Goal: Transaction & Acquisition: Obtain resource

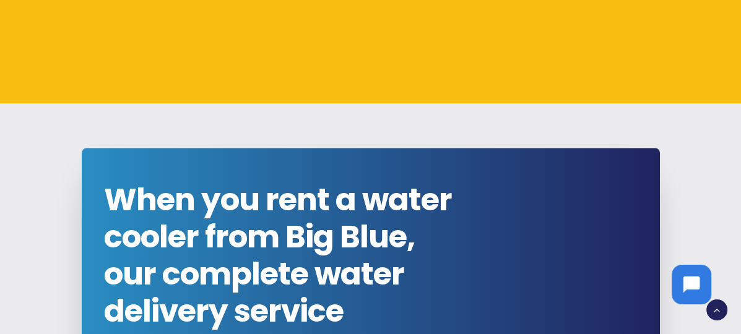
scroll to position [1053, 0]
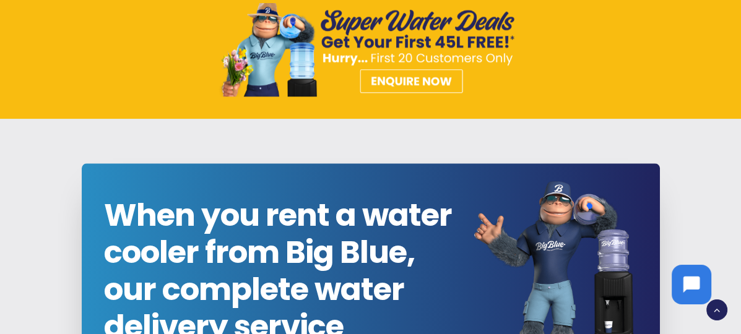
click at [396, 78] on img at bounding box center [371, 50] width 305 height 94
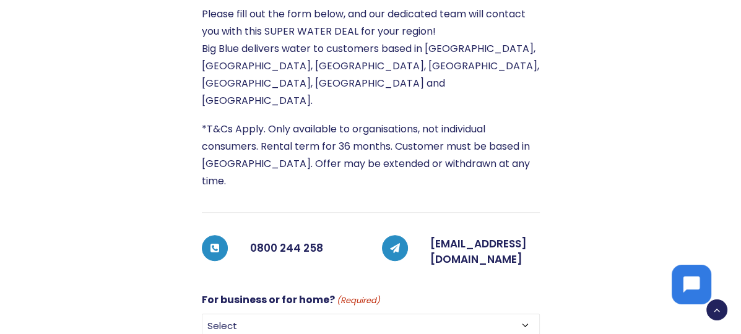
scroll to position [372, 0]
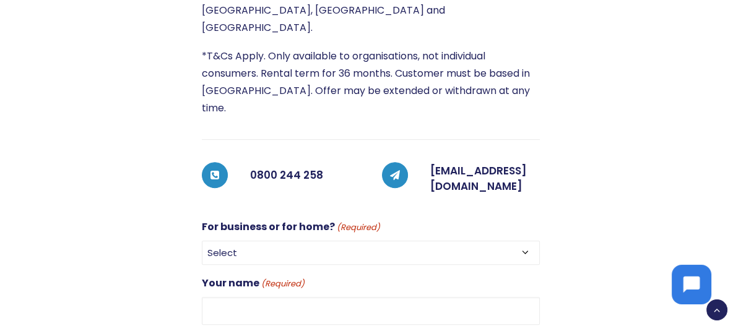
click at [235, 241] on select "Select For Business For Home" at bounding box center [371, 253] width 338 height 24
select select "For Business"
click at [202, 241] on select "Select For Business For Home" at bounding box center [371, 253] width 338 height 24
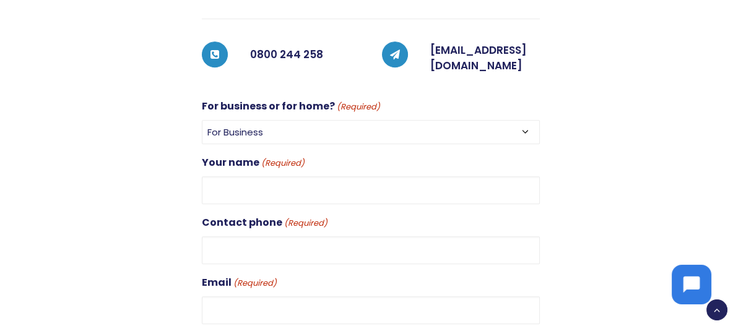
scroll to position [495, 0]
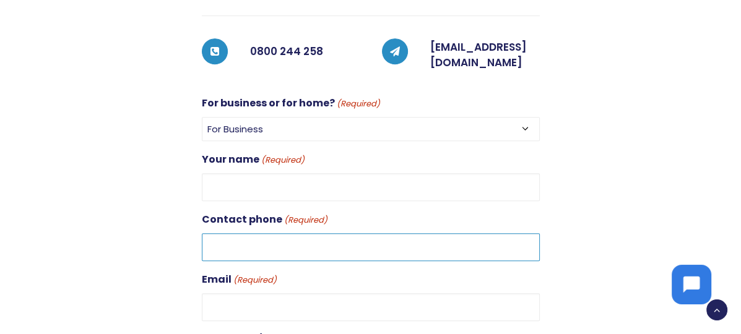
click at [249, 233] on input "Contact phone (Required)" at bounding box center [371, 247] width 338 height 28
type input "0272748303"
type input "Deirdre"
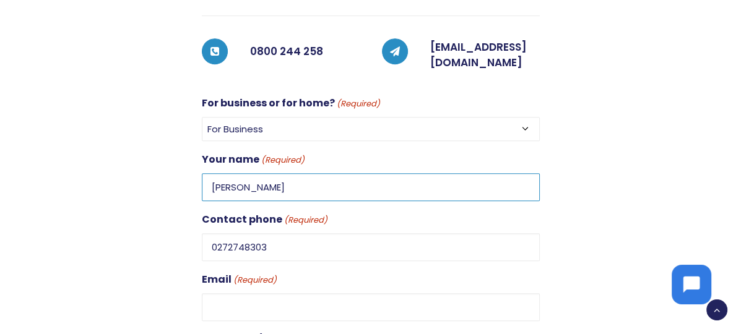
type input "deirdre.sadd@mitre10.co.nz"
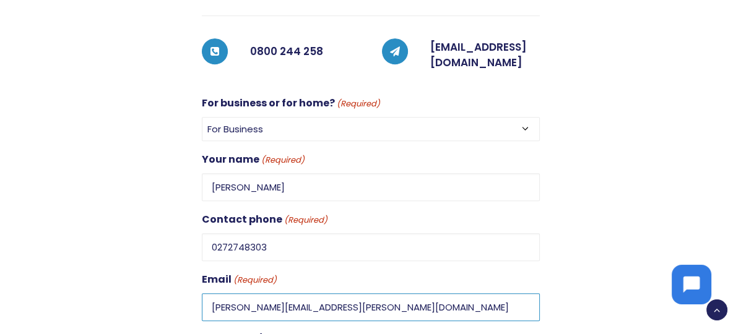
type input "Tauranga"
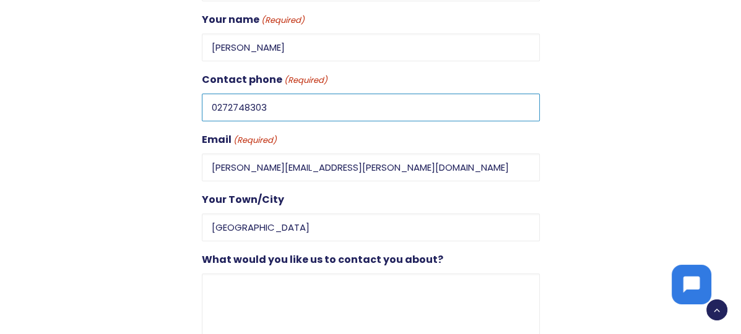
scroll to position [681, 0]
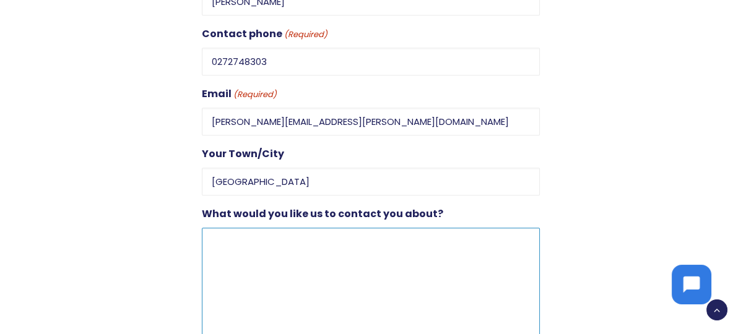
drag, startPoint x: 278, startPoint y: 204, endPoint x: 285, endPoint y: 201, distance: 8.0
click at [285, 228] on textarea "What would you like us to contact you about?" at bounding box center [371, 287] width 338 height 119
type textarea "T"
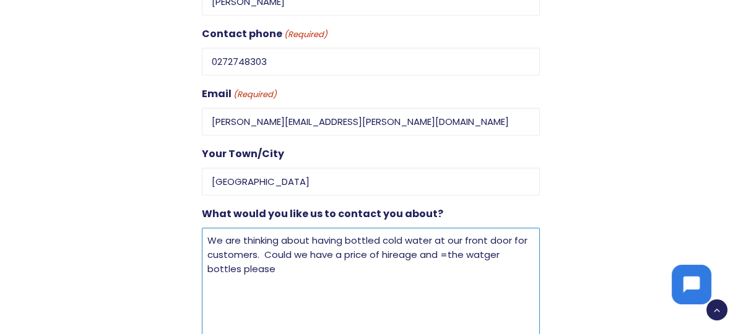
click at [447, 228] on textarea "We are thinking about having bottled cold water at our front door for customers…" at bounding box center [371, 287] width 338 height 119
click at [479, 228] on textarea "We are thinking about having bottled cold water at our front door for customers…" at bounding box center [371, 287] width 338 height 119
drag, startPoint x: 454, startPoint y: 191, endPoint x: 464, endPoint y: 189, distance: 10.1
click at [455, 228] on textarea "We are thinking about having bottled cold water at our front door for customers…" at bounding box center [371, 287] width 338 height 119
click at [243, 228] on textarea "We are thinking about having bottled cold water at our front door for customers…" at bounding box center [371, 287] width 338 height 119
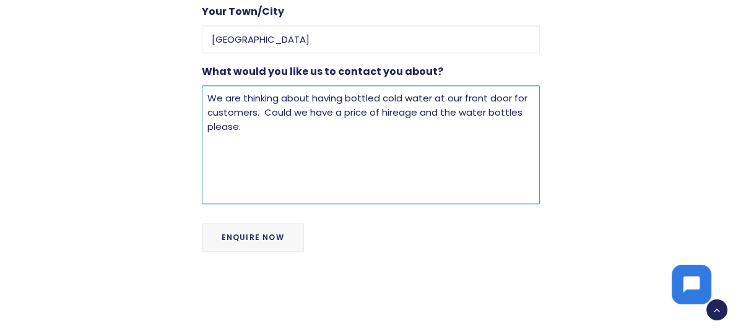
scroll to position [805, 0]
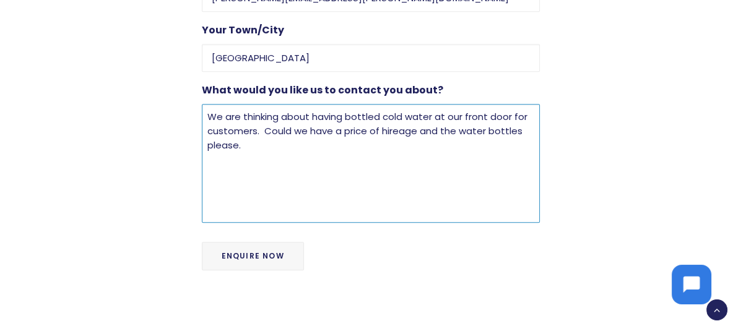
drag, startPoint x: 365, startPoint y: 66, endPoint x: 399, endPoint y: 51, distance: 36.3
click at [370, 104] on textarea "We are thinking about having bottled cold water at our front door for customers…" at bounding box center [371, 163] width 338 height 119
drag, startPoint x: 318, startPoint y: 79, endPoint x: 329, endPoint y: 81, distance: 10.8
click at [326, 104] on textarea "We are thinking about having bottled cold water at our front door for customers…" at bounding box center [371, 163] width 338 height 119
type textarea "We are thinking about having bottled cold water at our front door for customers…"
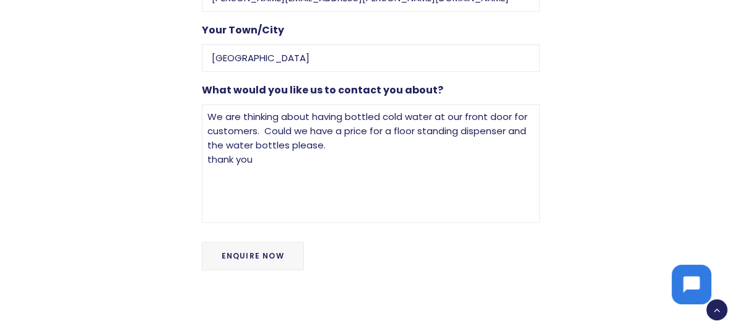
click at [264, 242] on input "Enquire Now" at bounding box center [253, 256] width 102 height 28
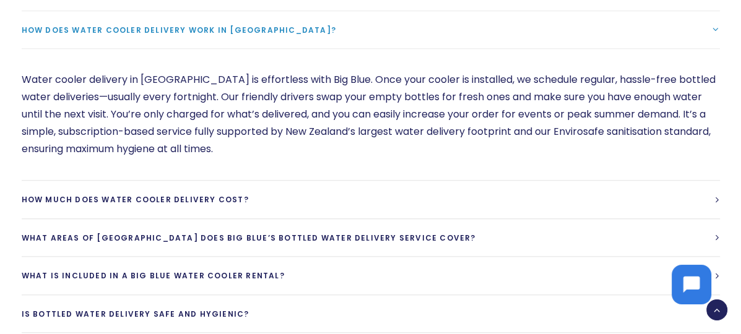
scroll to position [929, 0]
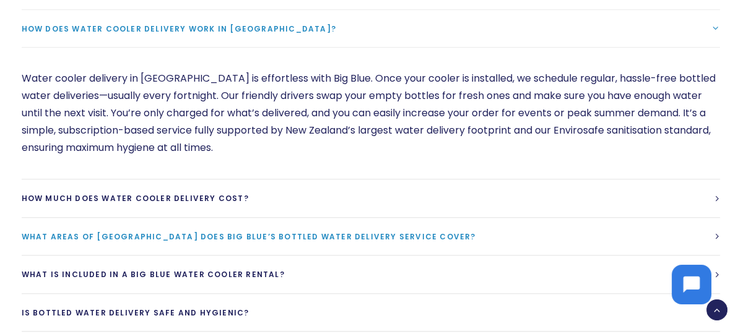
click at [476, 232] on span "What areas of [GEOGRAPHIC_DATA] does Big Blue’s bottled water delivery service …" at bounding box center [249, 237] width 455 height 11
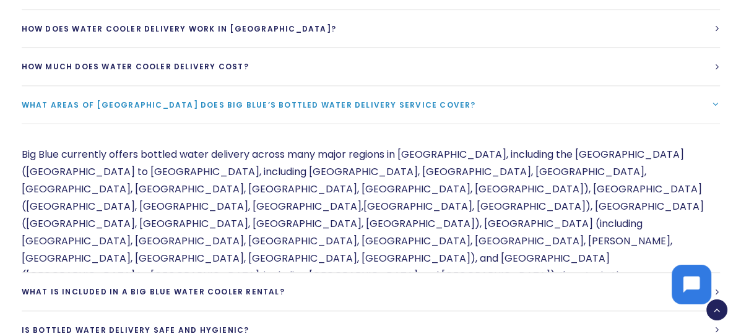
scroll to position [928, 0]
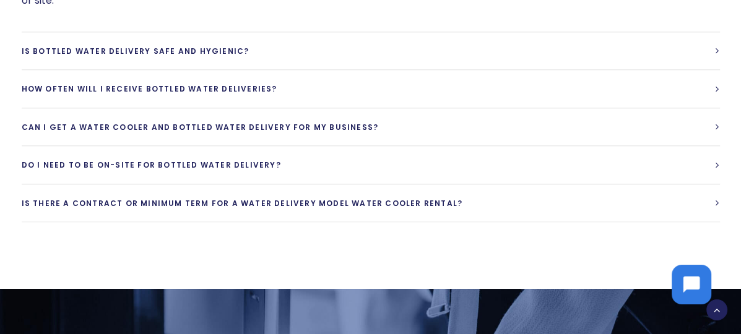
scroll to position [1176, 0]
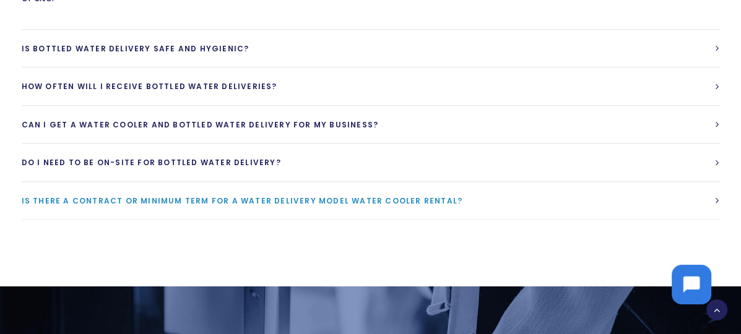
click at [463, 196] on span "Is there a contract or minimum term for a water delivery model water cooler ren…" at bounding box center [243, 201] width 442 height 11
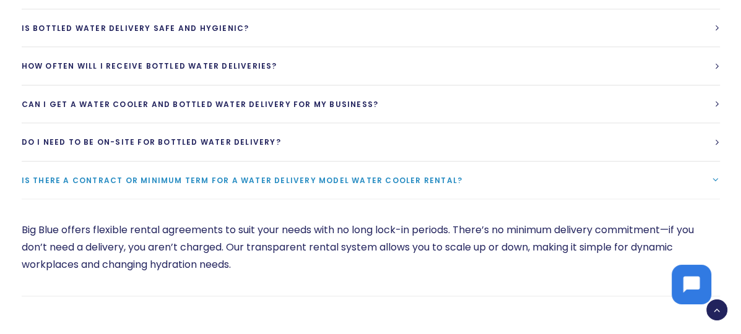
scroll to position [1061, 0]
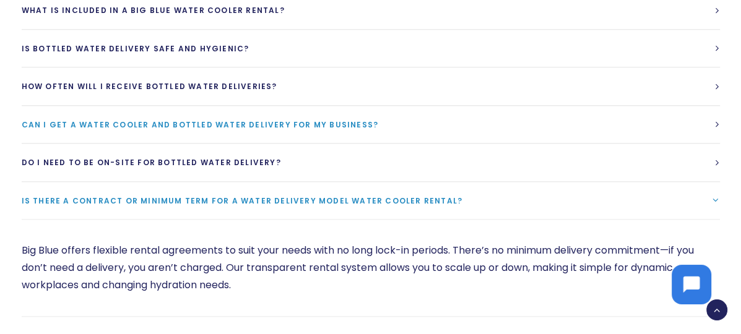
click at [232, 106] on link "Can I get a water cooler and bottled water delivery for my business?" at bounding box center [371, 125] width 698 height 38
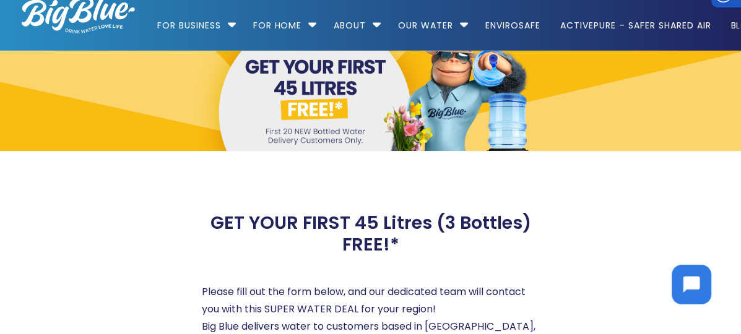
scroll to position [0, 0]
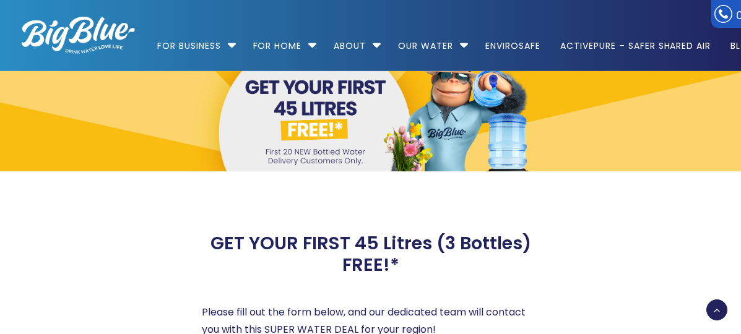
select select "For Business"
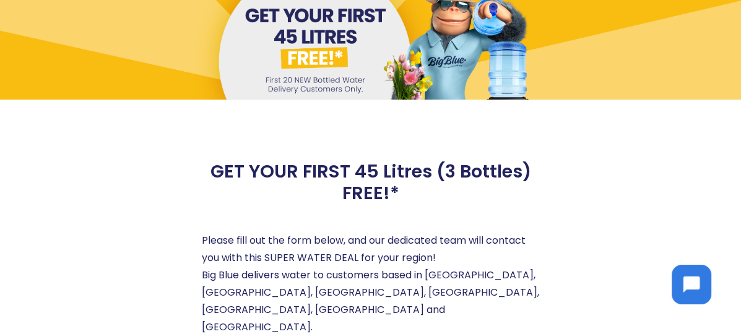
scroll to position [62, 0]
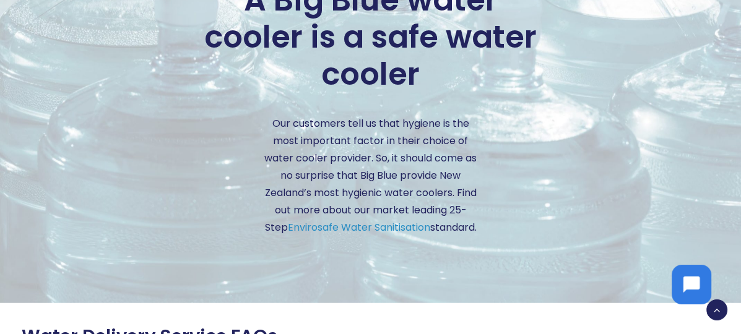
scroll to position [3158, 0]
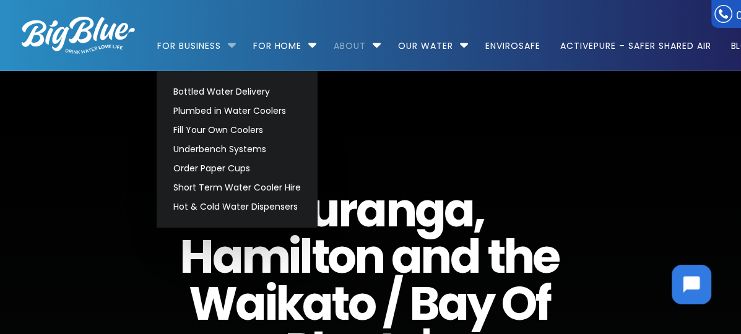
click at [233, 44] on li "For Business Bottled Water Delivery Plumbed in Water Coolers Fill Your Own Cool…" at bounding box center [199, 40] width 85 height 71
click at [217, 92] on link "Bottled Water Delivery" at bounding box center [237, 91] width 139 height 19
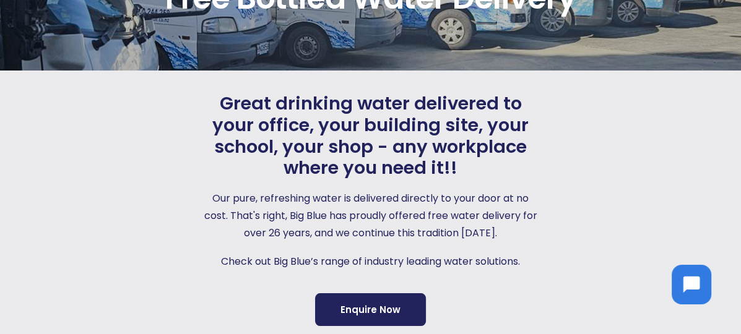
scroll to position [124, 0]
